Goal: Transaction & Acquisition: Purchase product/service

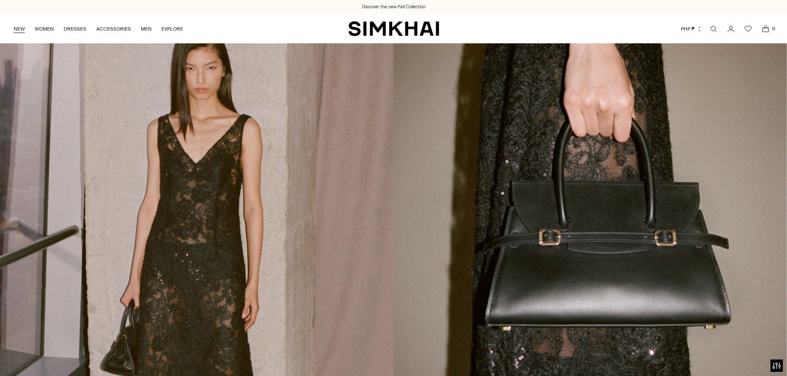
click at [21, 28] on link "NEW" at bounding box center [19, 29] width 11 height 18
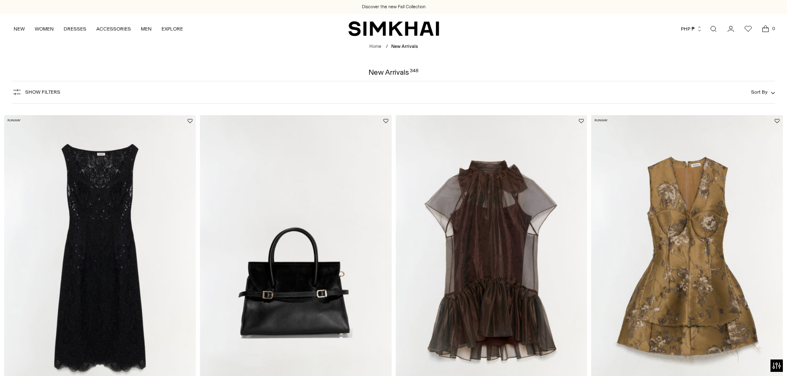
click at [332, 247] on img at bounding box center [296, 258] width 192 height 287
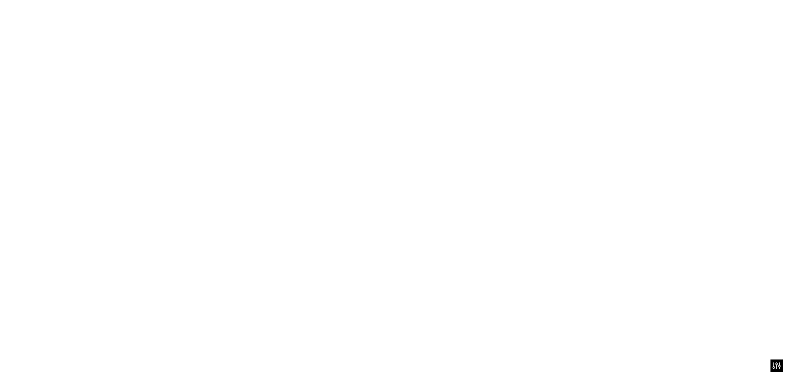
scroll to position [41, 0]
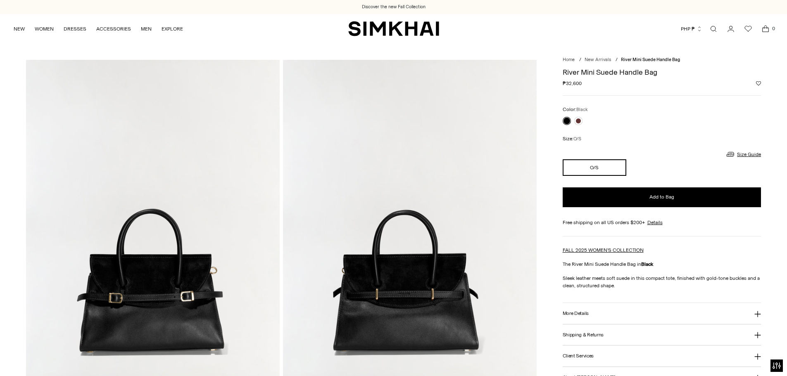
drag, startPoint x: 592, startPoint y: 85, endPoint x: 558, endPoint y: 85, distance: 34.3
copy div "₱32,600"
